Goal: Communication & Community: Share content

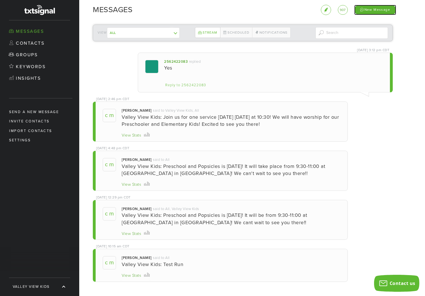
click at [375, 10] on div "New Message" at bounding box center [375, 10] width 42 height 10
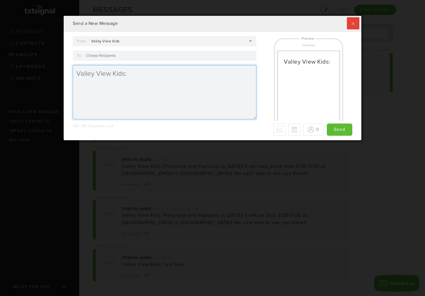
scroll to position [124, 297]
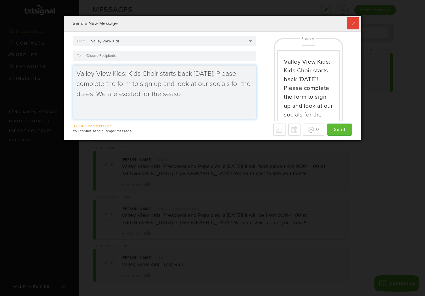
drag, startPoint x: 130, startPoint y: 74, endPoint x: 133, endPoint y: 79, distance: 6.0
click at [130, 74] on textarea "Valley View Kids: Kids Choir starts back [DATE]! Please complete the form to si…" at bounding box center [164, 92] width 183 height 54
click at [219, 94] on textarea "Valley View Kids:Kids Choir starts back [DATE]! Please complete the form to sig…" at bounding box center [164, 92] width 183 height 54
type textarea "Valley View Kids:Kids Choir starts back [DATE]! Please complete the form to sig…"
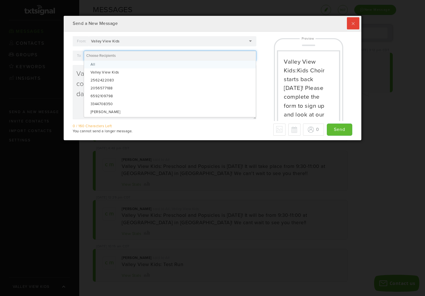
click at [222, 55] on div at bounding box center [170, 56] width 173 height 10
click at [262, 93] on div "Valley View Kids:Kids Choir starts back [DATE]! Please complete the form to sig…" at bounding box center [309, 78] width 96 height 85
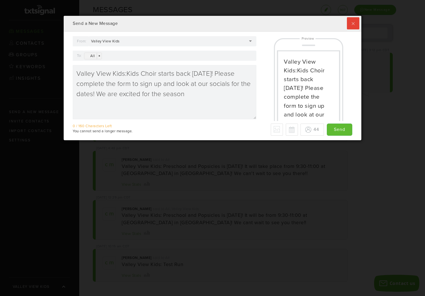
click at [250, 42] on div "Valley View Kids" at bounding box center [173, 41] width 168 height 10
click at [268, 52] on div "Valley View Kids:Kids Choir starts back [DATE]! Please complete the form to sig…" at bounding box center [309, 78] width 96 height 85
click at [345, 131] on input "Send" at bounding box center [339, 130] width 25 height 12
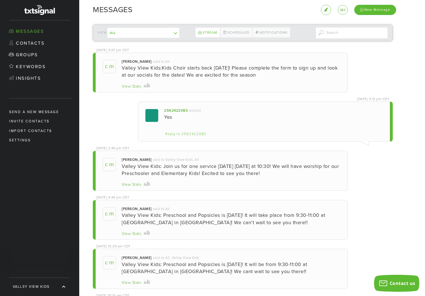
scroll to position [124, 297]
click at [382, 11] on div "New Message" at bounding box center [375, 10] width 42 height 10
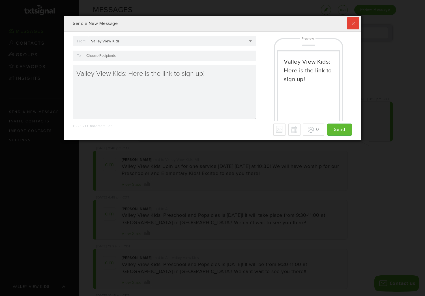
type textarea "Valley View Kids: Here is the link to sign up!"
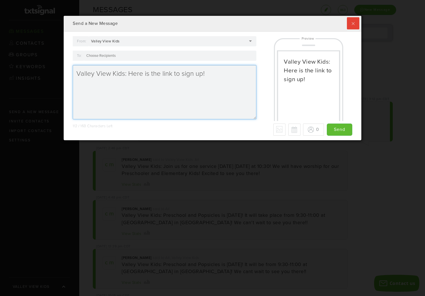
click at [148, 98] on textarea "Valley View Kids: Here is the link to sign up!" at bounding box center [164, 92] width 183 height 54
paste textarea "[URL][DOMAIN_NAME]"
type textarea "Valley View Kids: Here is the link to sign up! [URL][DOMAIN_NAME]"
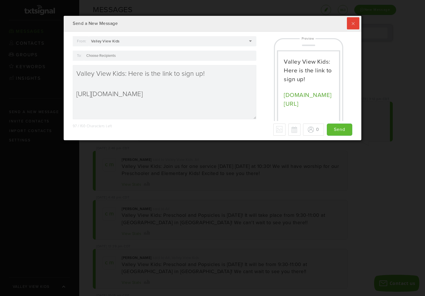
click at [245, 57] on div at bounding box center [170, 56] width 173 height 10
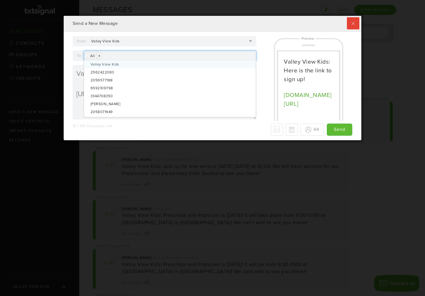
click at [263, 75] on div "Valley View Kids: Here is the link to sign up! [DOMAIN_NAME][URL]" at bounding box center [309, 78] width 96 height 85
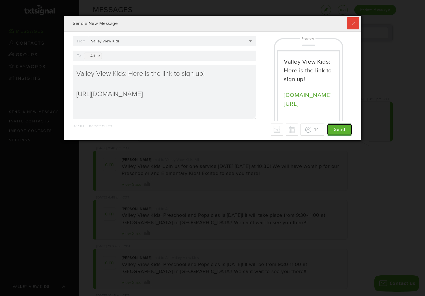
click at [339, 131] on input "Send" at bounding box center [339, 130] width 25 height 12
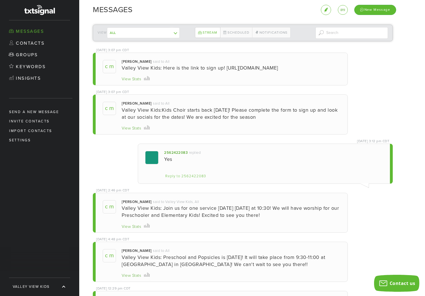
scroll to position [124, 297]
